Goal: Communication & Community: Answer question/provide support

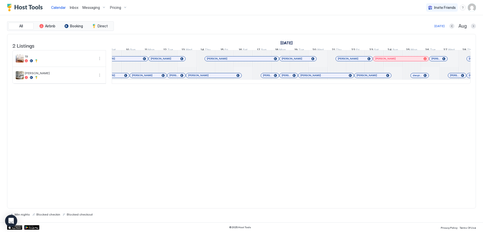
scroll to position [0, 202]
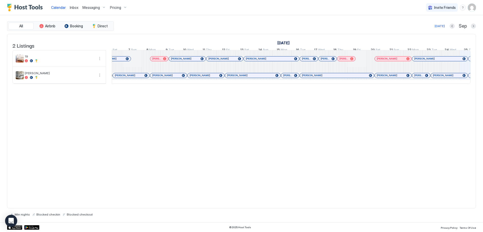
click at [73, 7] on span "Inbox" at bounding box center [74, 7] width 9 height 4
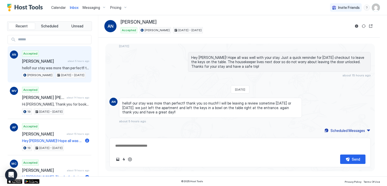
drag, startPoint x: 149, startPoint y: 103, endPoint x: 223, endPoint y: 110, distance: 73.9
click at [223, 110] on span "hello!! our stay was more than perfect!! thank you so much!! I will be leaving …" at bounding box center [210, 107] width 176 height 13
click at [222, 109] on span "hello!! our stay was more than perfect!! thank you so much!! I will be leaving …" at bounding box center [210, 107] width 176 height 13
drag, startPoint x: 227, startPoint y: 108, endPoint x: 257, endPoint y: 111, distance: 30.8
click at [257, 111] on span "hello!! our stay was more than perfect!! thank you so much!! I will be leaving …" at bounding box center [210, 107] width 176 height 13
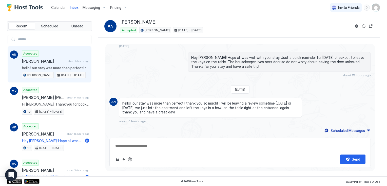
click at [178, 153] on div "Send" at bounding box center [239, 151] width 261 height 29
click at [181, 149] on textarea at bounding box center [240, 145] width 251 height 9
click at [181, 147] on textarea at bounding box center [240, 145] width 251 height 9
click at [130, 160] on button "ChatGPT Auto Reply" at bounding box center [130, 159] width 6 height 6
type textarea "*"
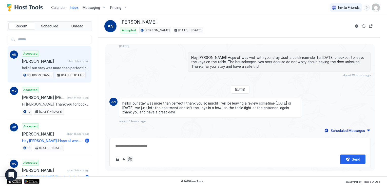
type textarea "**********"
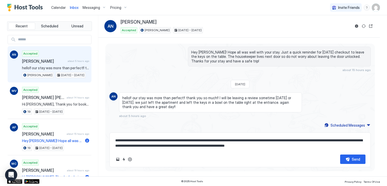
drag, startPoint x: 161, startPoint y: 139, endPoint x: 307, endPoint y: 147, distance: 146.2
click at [307, 147] on textarea "**********" at bounding box center [240, 142] width 251 height 15
click at [296, 147] on textarea "**********" at bounding box center [240, 142] width 251 height 15
click at [346, 159] on button "Send" at bounding box center [352, 158] width 25 height 9
type textarea "*"
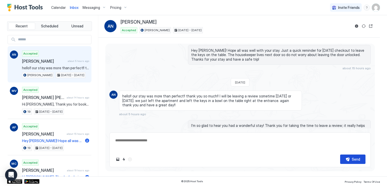
scroll to position [410, 0]
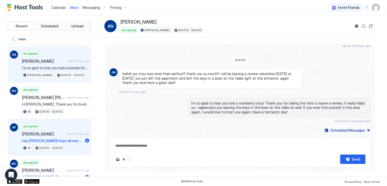
click at [55, 133] on span "[PERSON_NAME]" at bounding box center [43, 133] width 43 height 5
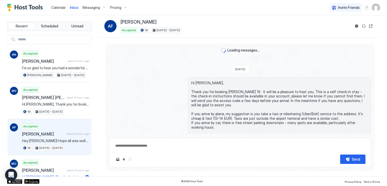
type textarea "*"
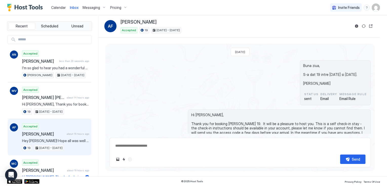
click at [59, 7] on span "Calendar" at bounding box center [58, 7] width 15 height 4
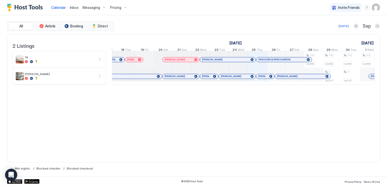
scroll to position [0, 145]
click at [238, 120] on div "2 Listings [DATE] [DATE] [DATE] 10 Wed 11 Thu 12 Fri 13 Sat 14 Sun 15 Mon 16 Tu…" at bounding box center [193, 98] width 373 height 128
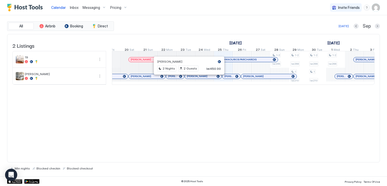
scroll to position [0, 348]
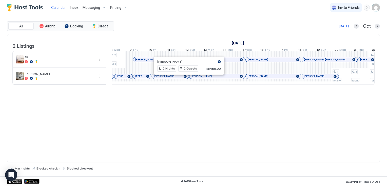
click at [195, 59] on div "[PERSON_NAME] 2 Nights 2 Guests lei450.00" at bounding box center [189, 65] width 65 height 14
click at [290, 114] on div "2 Listings [DATE] [DATE] [DATE] 10 Wed 11 Thu 12 Fri 13 Sat 14 Sun 15 Mon 16 Tu…" at bounding box center [193, 98] width 373 height 128
